Goal: Use online tool/utility: Use online tool/utility

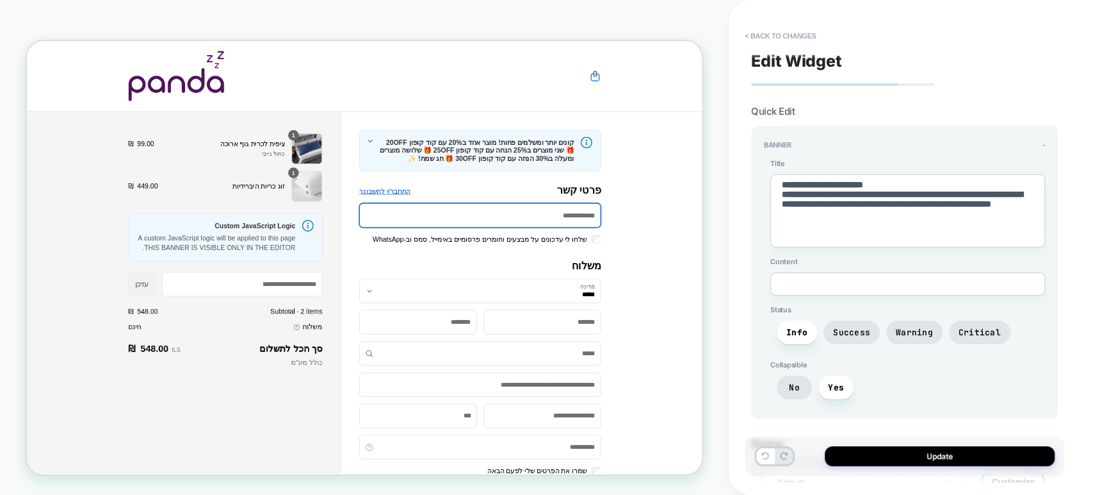
scroll to position [72, 0]
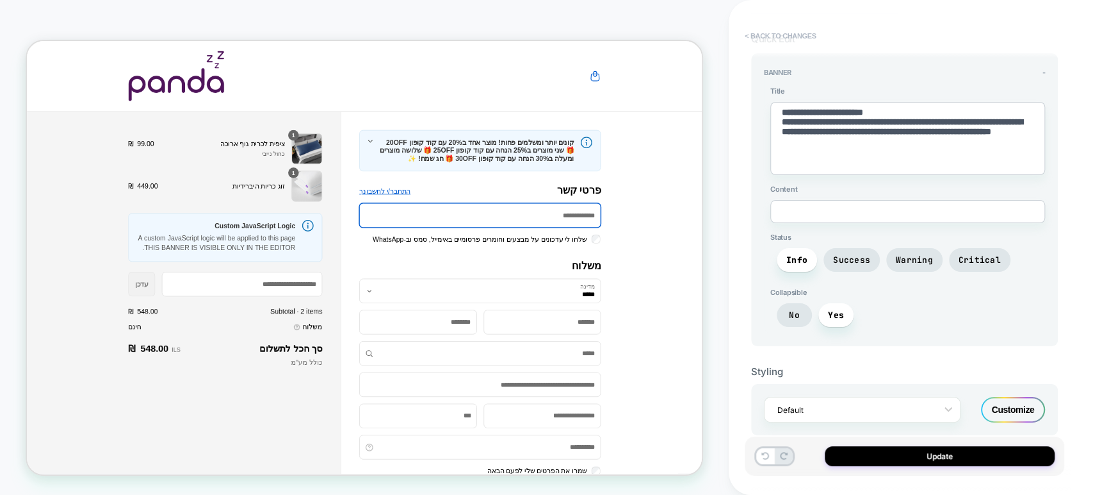
click at [748, 27] on button "< Back to changes" at bounding box center [781, 36] width 85 height 20
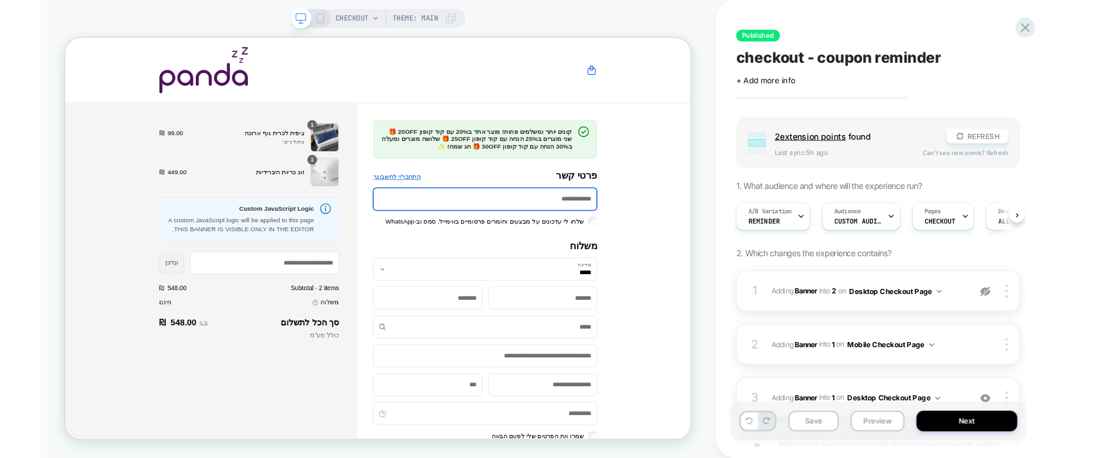
scroll to position [0, 0]
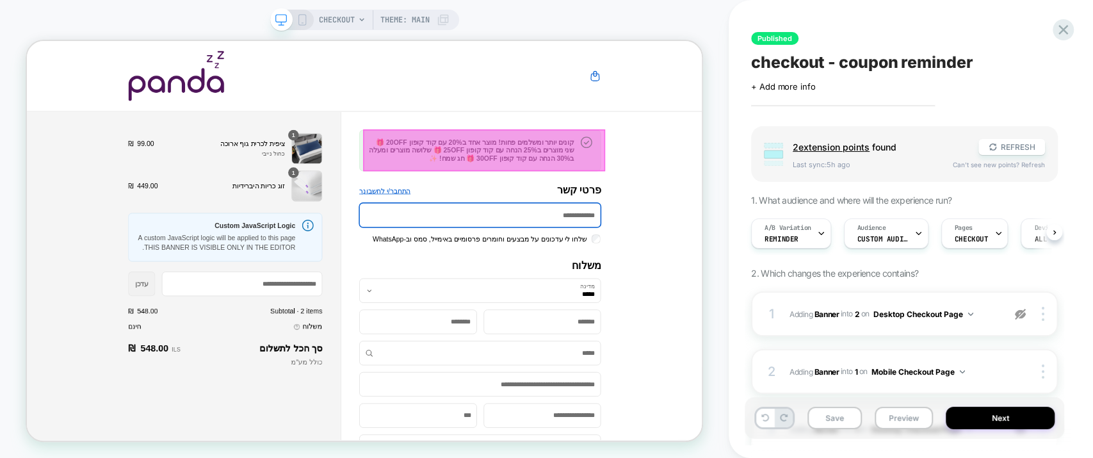
click at [641, 195] on div at bounding box center [636, 186] width 322 height 55
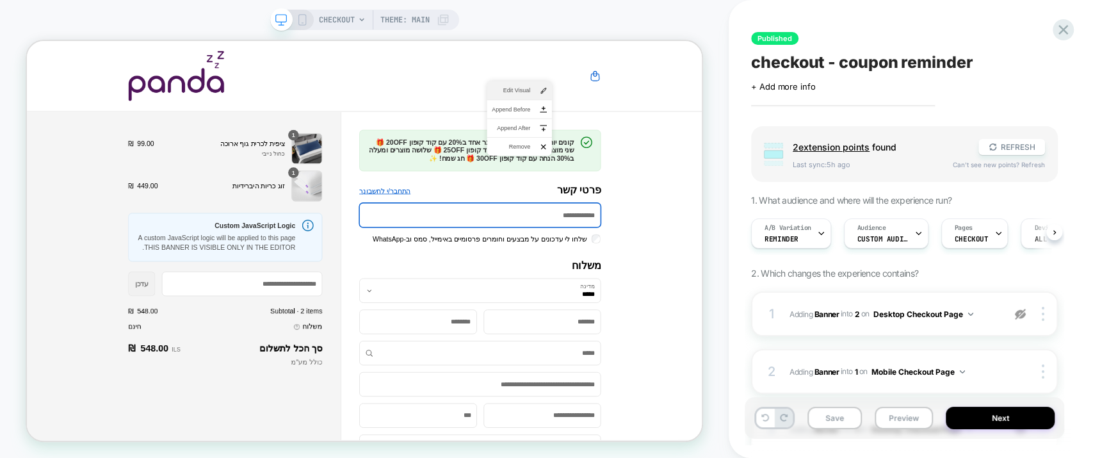
click at [675, 100] on li "Edit Visual" at bounding box center [684, 107] width 86 height 24
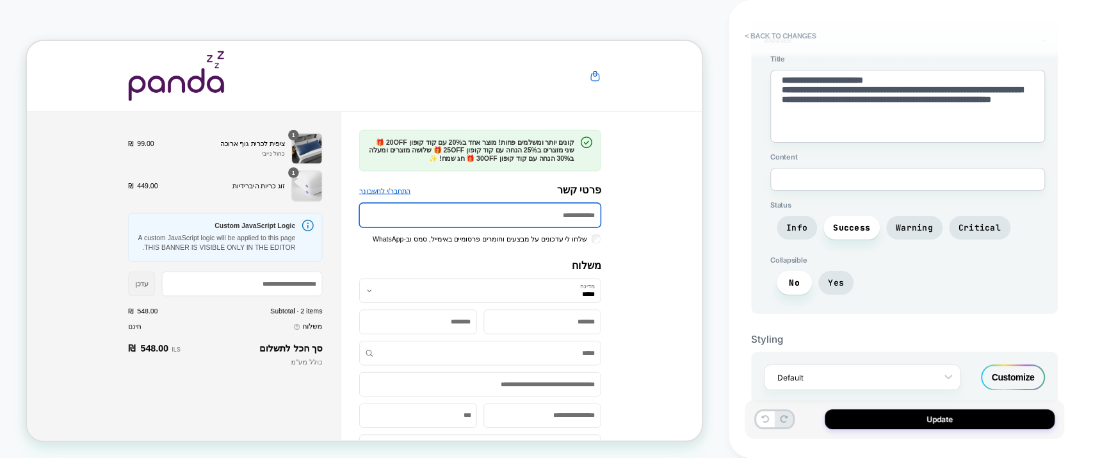
scroll to position [110, 0]
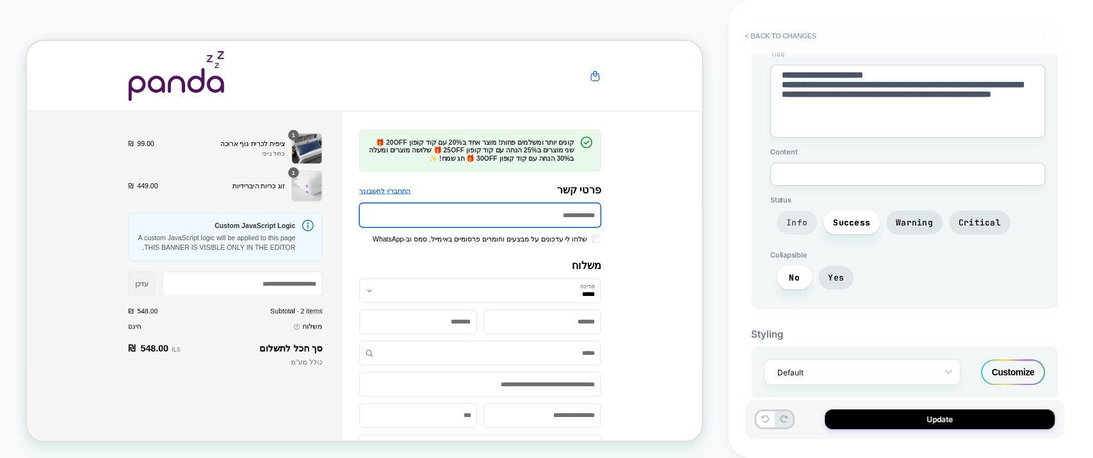
click at [792, 214] on span "Info" at bounding box center [797, 223] width 40 height 24
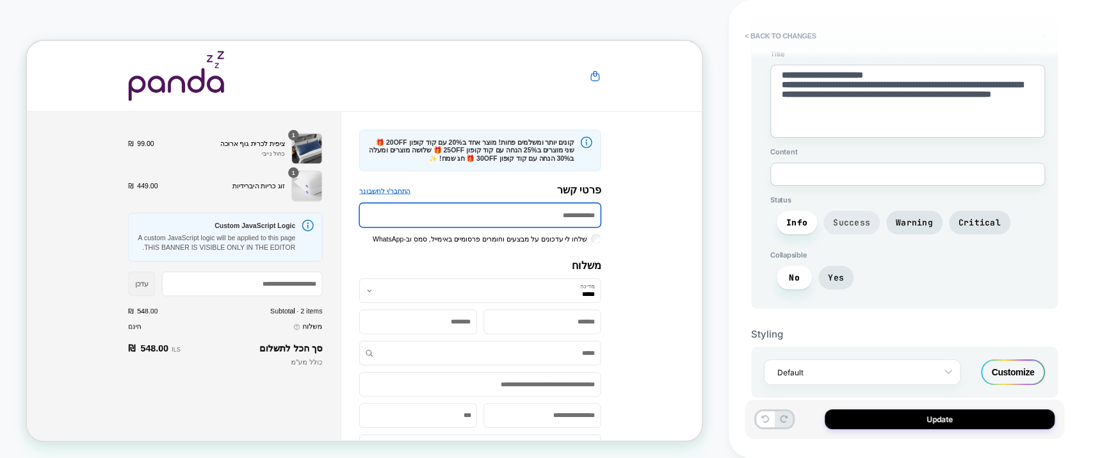
click at [847, 226] on span "Success" at bounding box center [852, 223] width 56 height 24
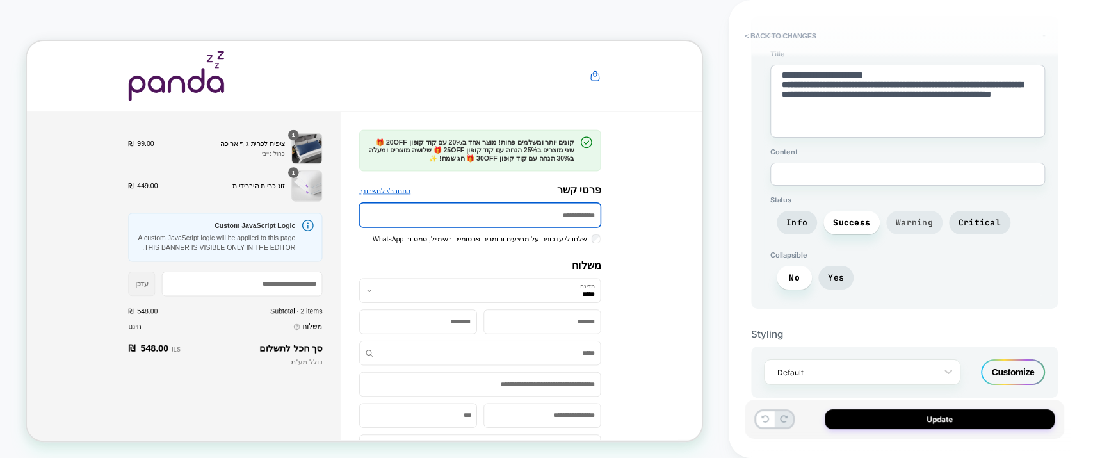
click at [913, 229] on span "Warning" at bounding box center [915, 223] width 56 height 24
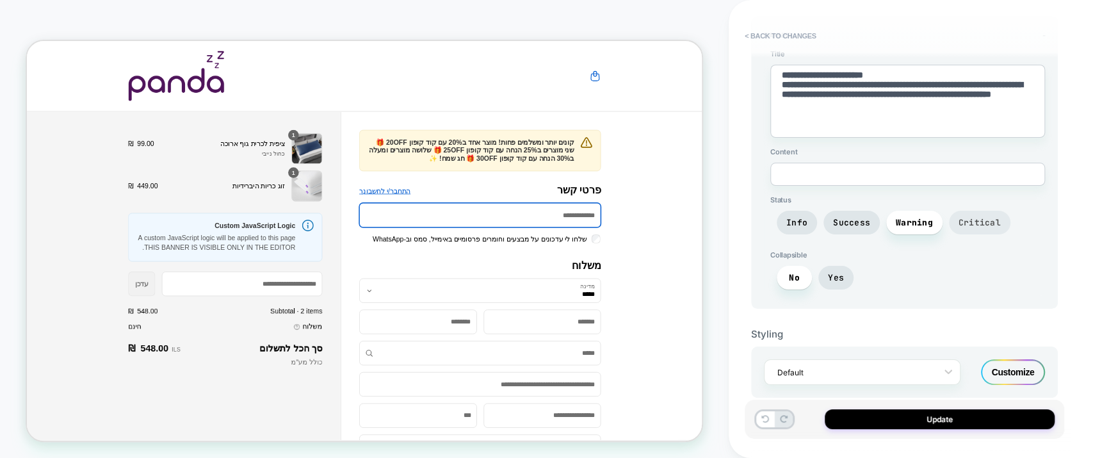
click at [963, 224] on span "Critical" at bounding box center [980, 222] width 42 height 11
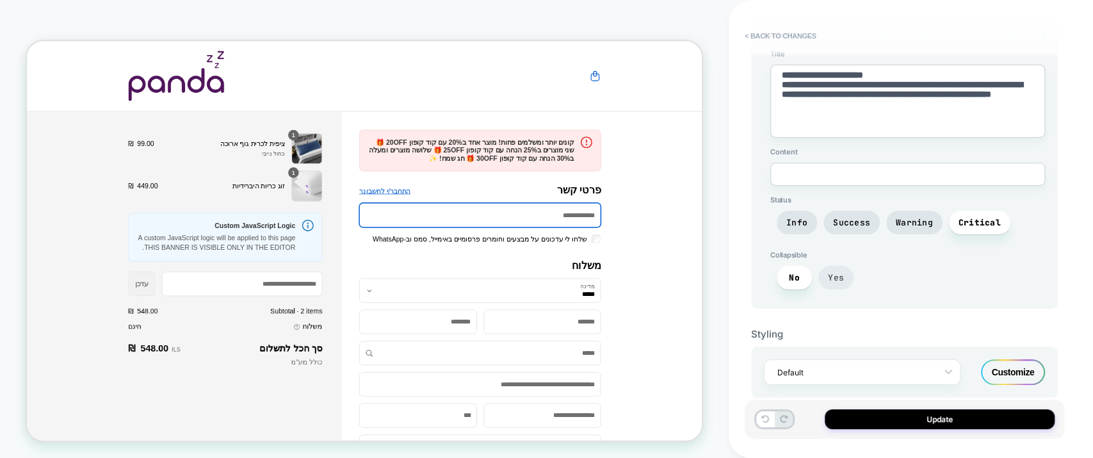
click at [834, 281] on span "Yes" at bounding box center [836, 278] width 35 height 24
click at [794, 276] on span "No" at bounding box center [794, 277] width 11 height 11
click at [1005, 368] on div "Customize" at bounding box center [1013, 372] width 64 height 26
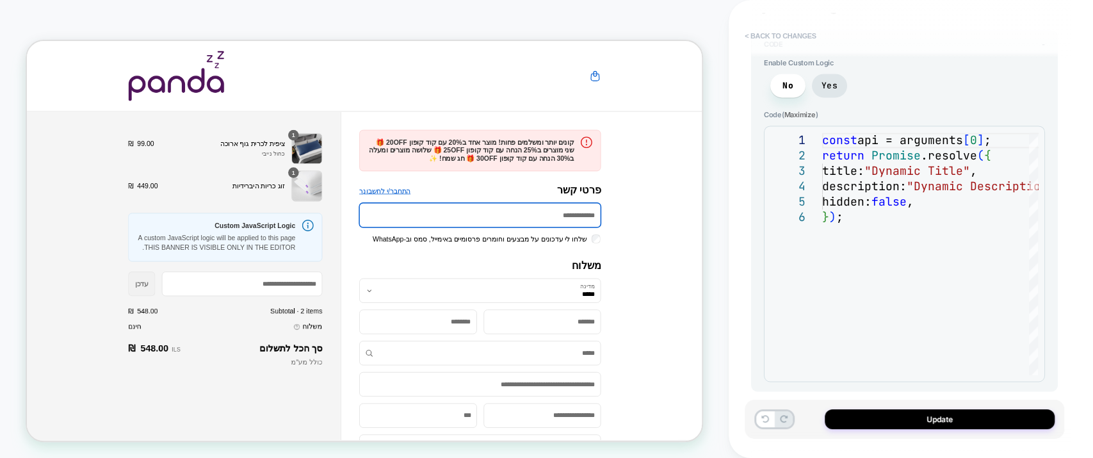
click at [752, 35] on button "< Back to changes" at bounding box center [781, 36] width 85 height 20
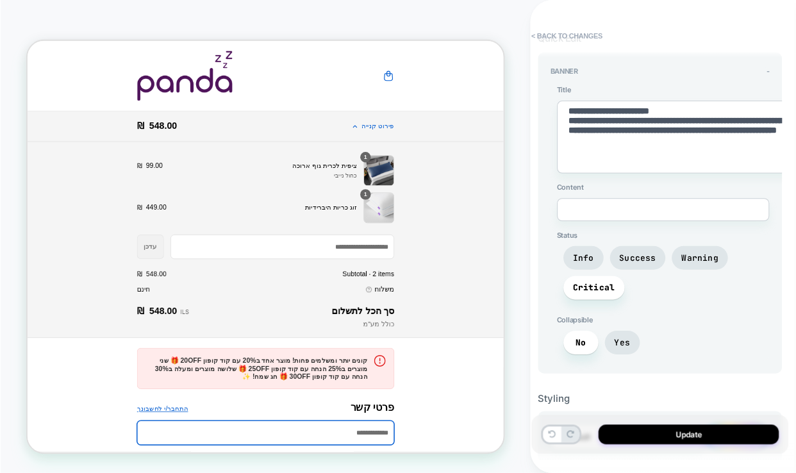
scroll to position [135, 0]
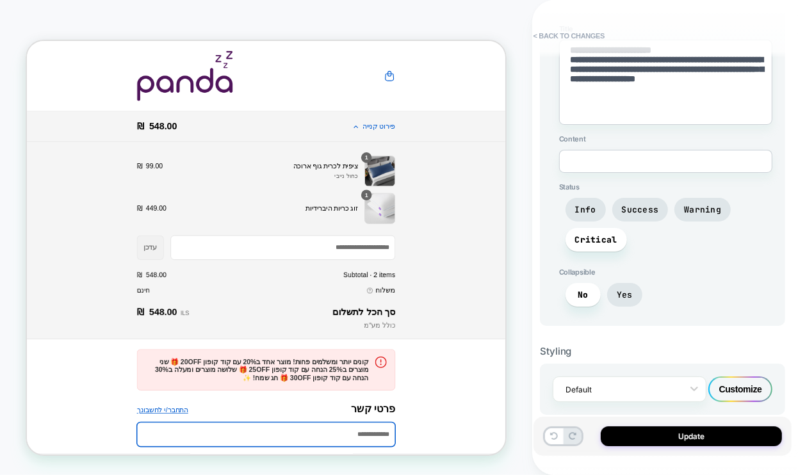
type textarea "*"
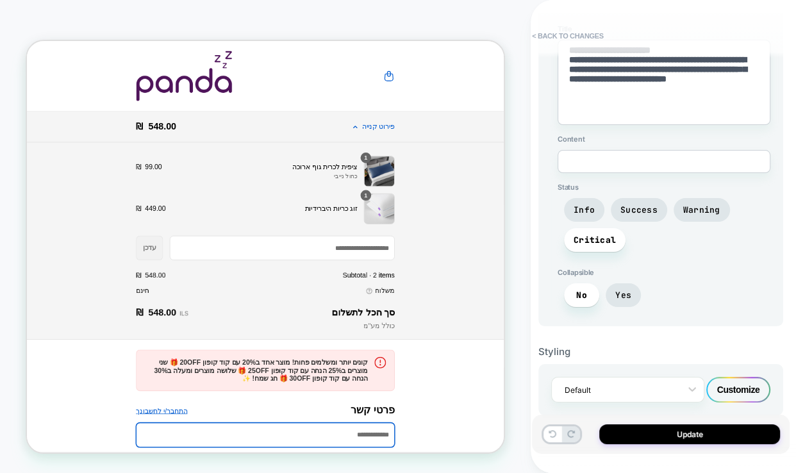
scroll to position [138, 0]
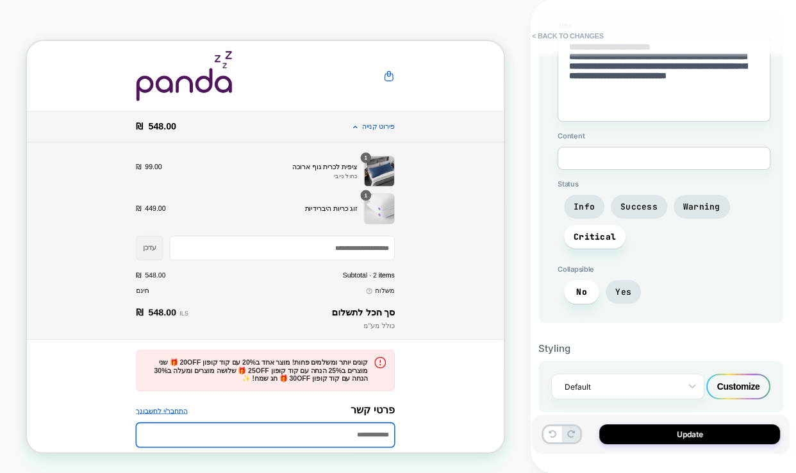
type textarea "*"
